Goal: Use online tool/utility: Use online tool/utility

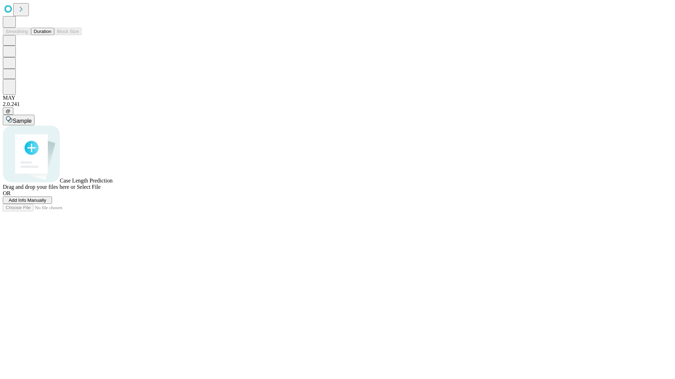
click at [100, 190] on span "Select File" at bounding box center [89, 187] width 24 height 6
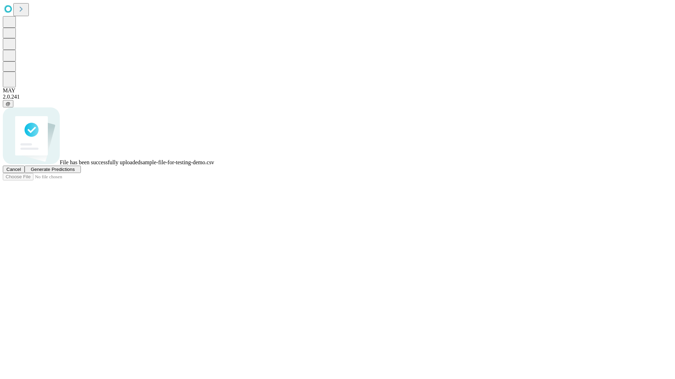
click at [74, 172] on span "Generate Predictions" at bounding box center [53, 169] width 44 height 5
